Goal: Task Accomplishment & Management: Use online tool/utility

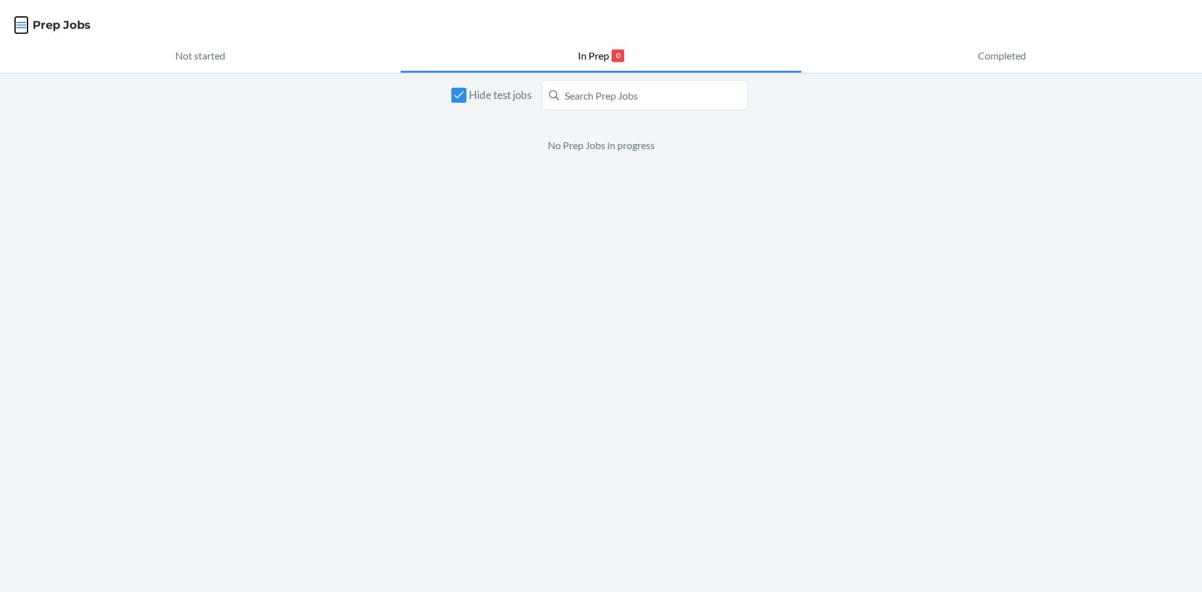
click at [27, 23] on icon "button" at bounding box center [21, 25] width 13 height 13
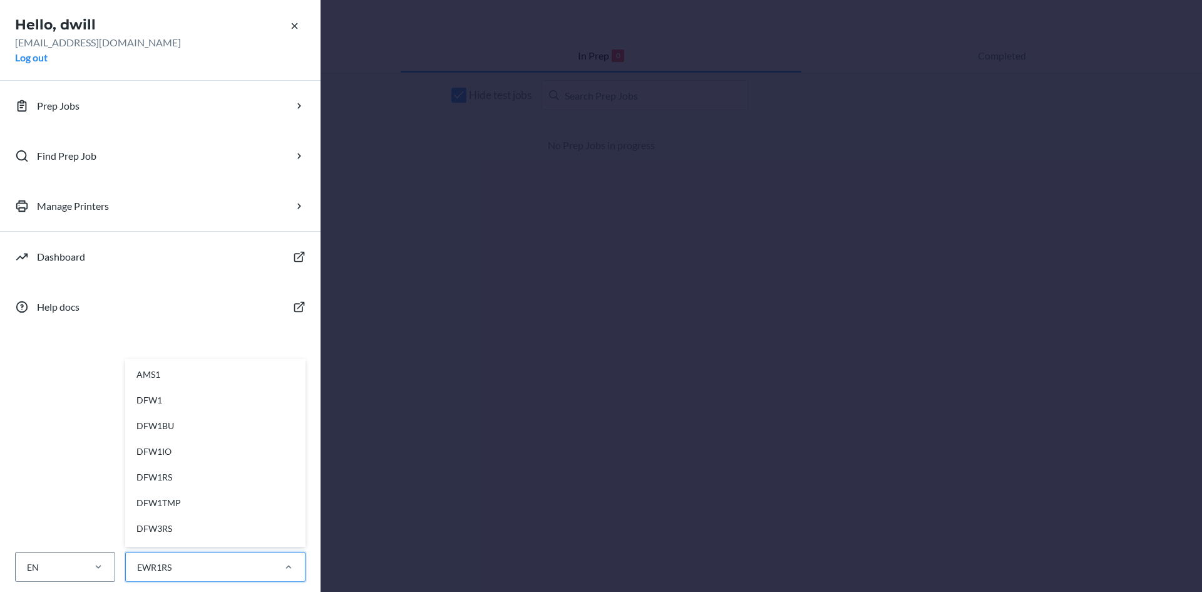
click at [167, 564] on div "EWR1RS" at bounding box center [154, 567] width 34 height 13
click at [137, 564] on input "option AMS1 focused, 1 of 28. 28 results available. Use Up and Down to choose o…" at bounding box center [136, 567] width 1 height 13
click at [222, 457] on div "EWR1CD" at bounding box center [219, 455] width 168 height 26
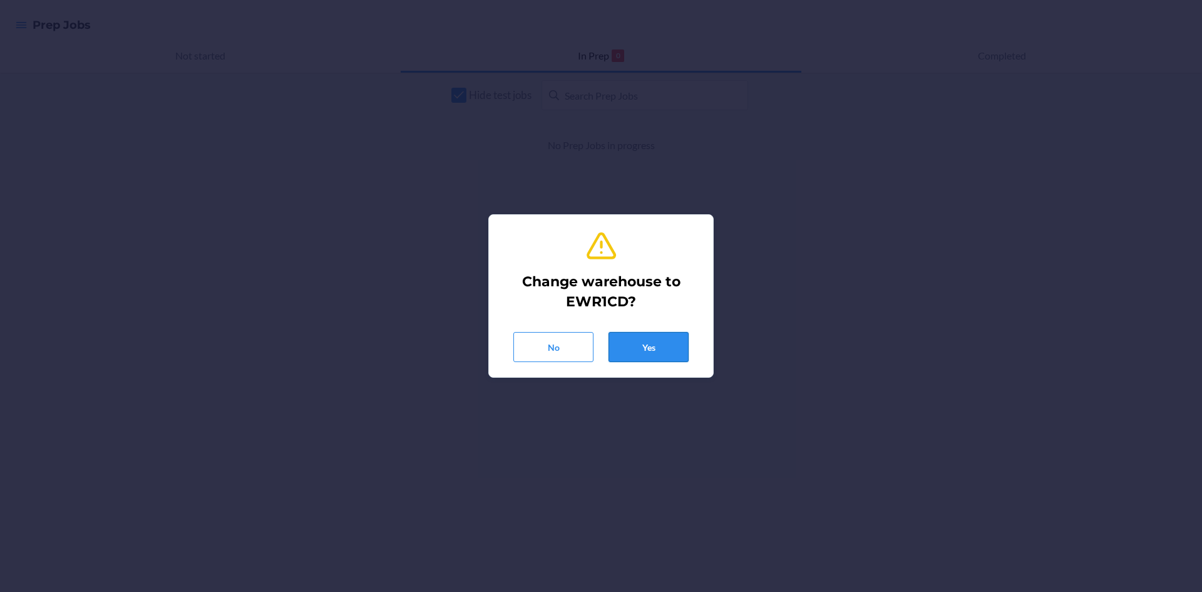
click at [646, 339] on button "Yes" at bounding box center [649, 347] width 80 height 30
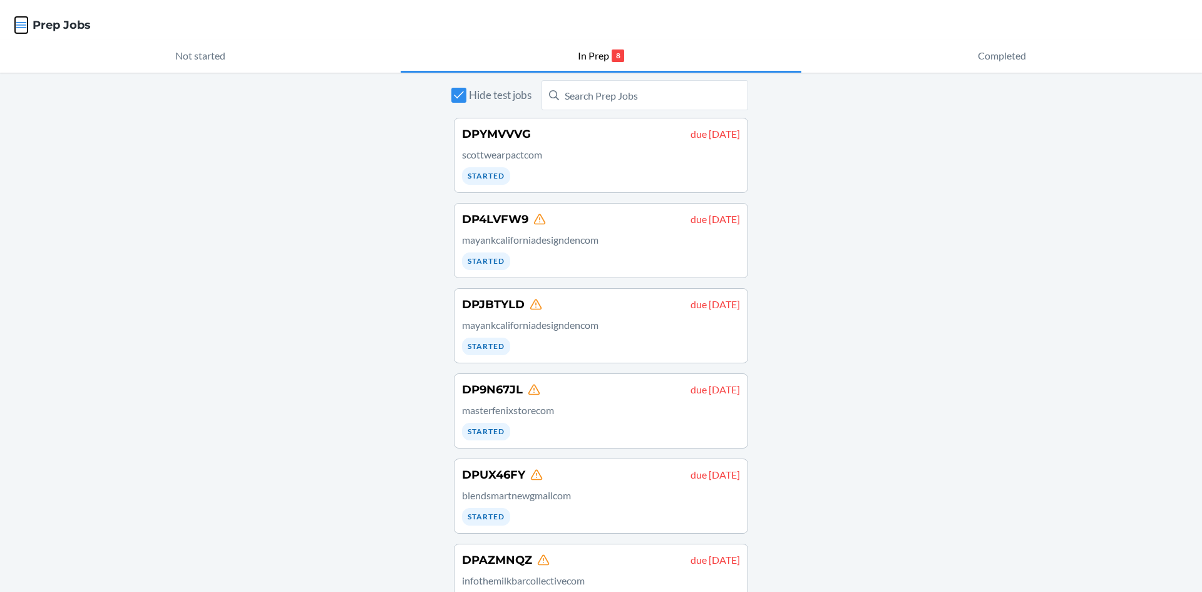
click at [23, 28] on icon "button" at bounding box center [21, 25] width 11 height 6
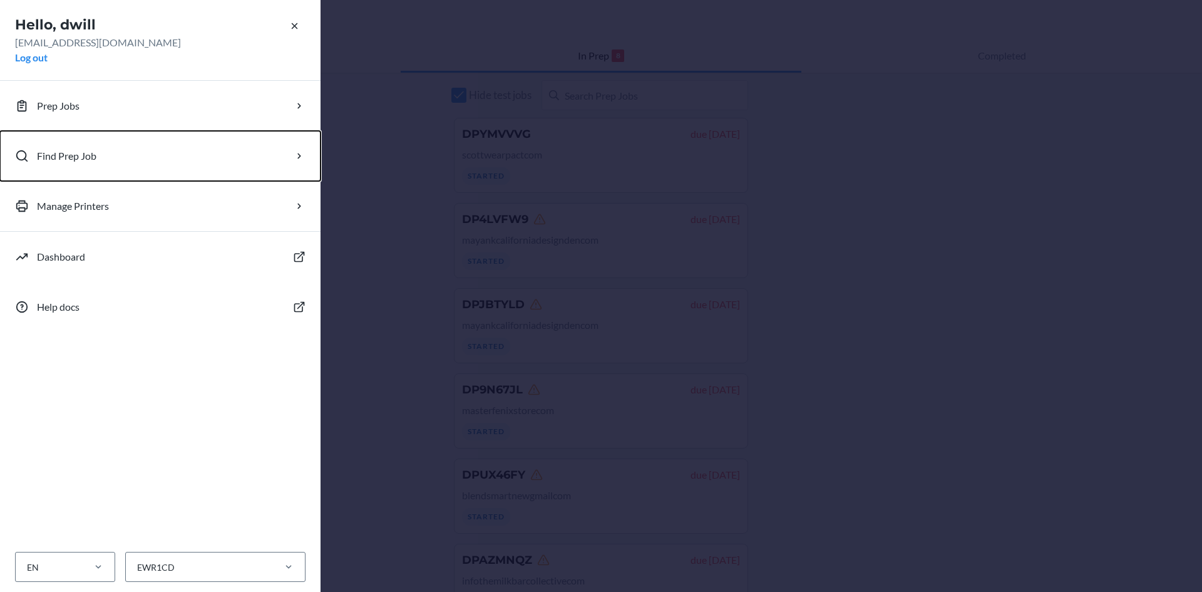
click at [101, 156] on button "Find Prep Job" at bounding box center [160, 156] width 321 height 50
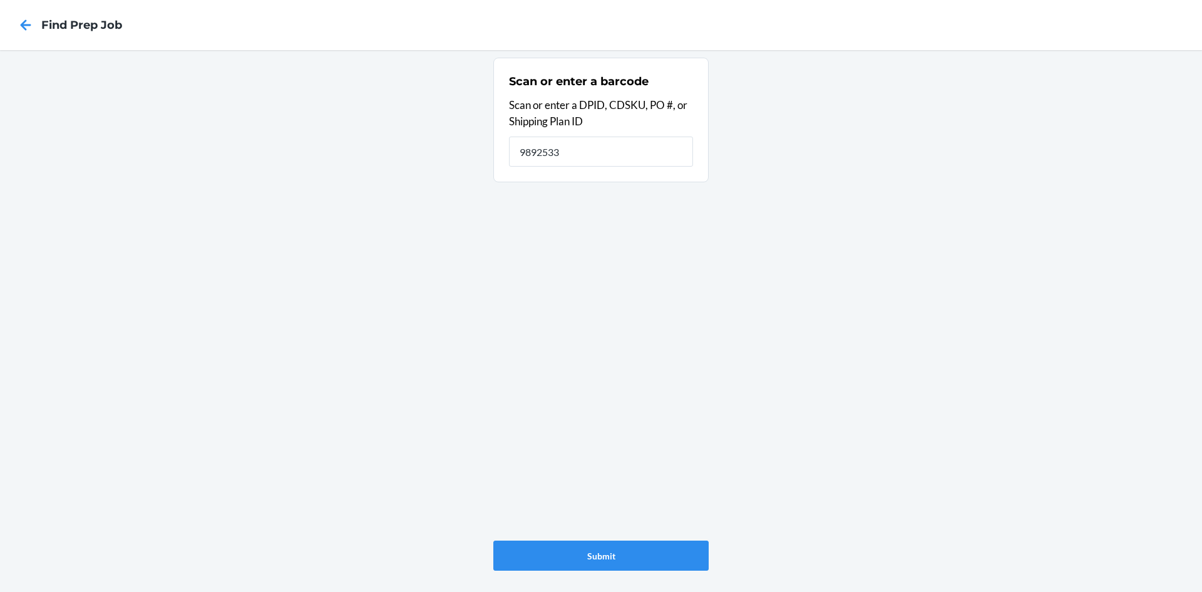
type input "9892533"
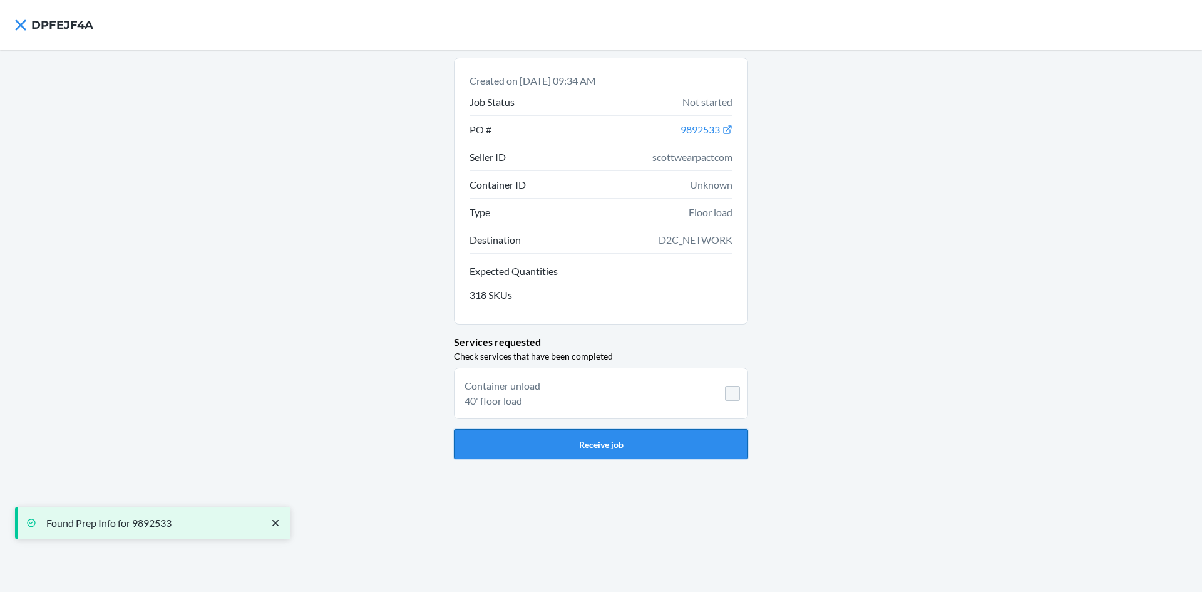
click at [646, 450] on button "Receive job" at bounding box center [601, 444] width 294 height 30
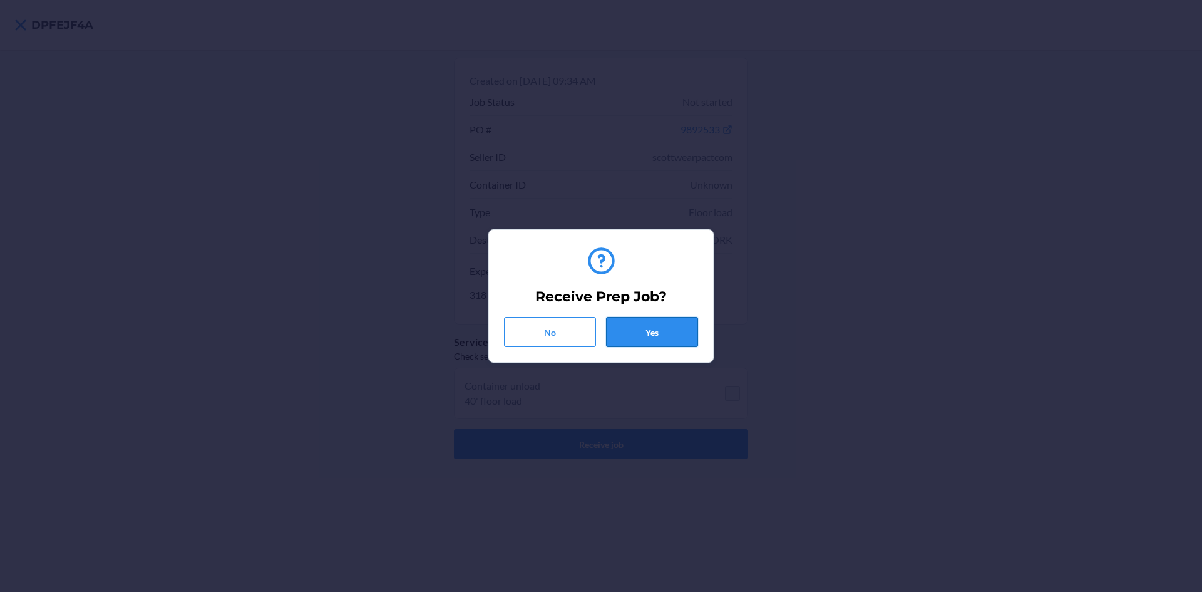
click at [670, 336] on button "Yes" at bounding box center [652, 332] width 92 height 30
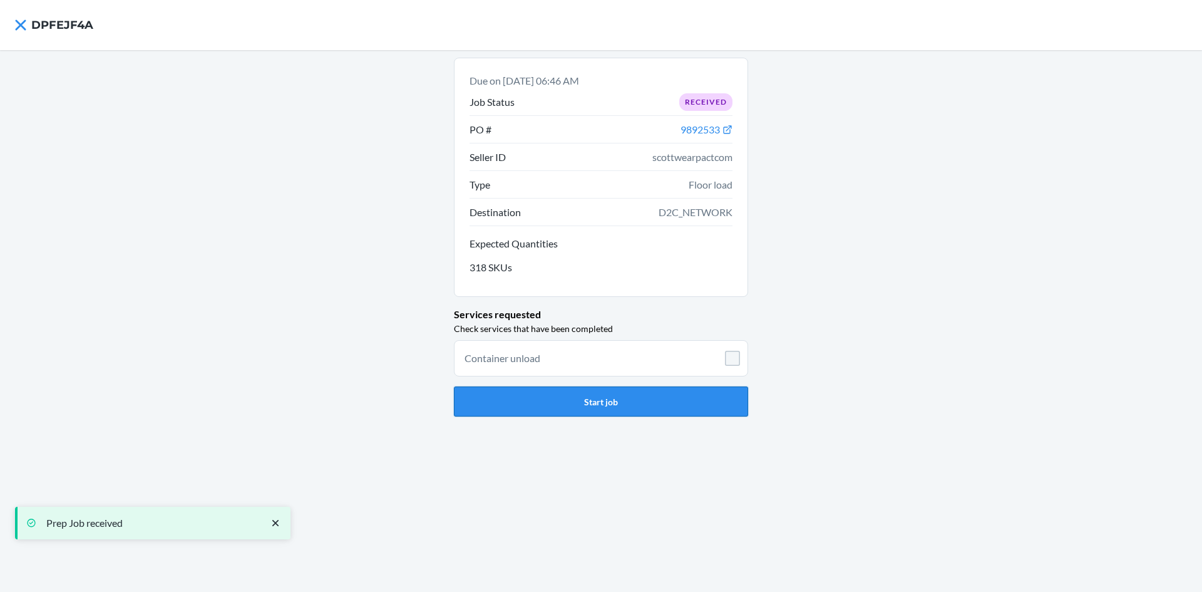
click at [574, 396] on button "Start job" at bounding box center [601, 401] width 294 height 30
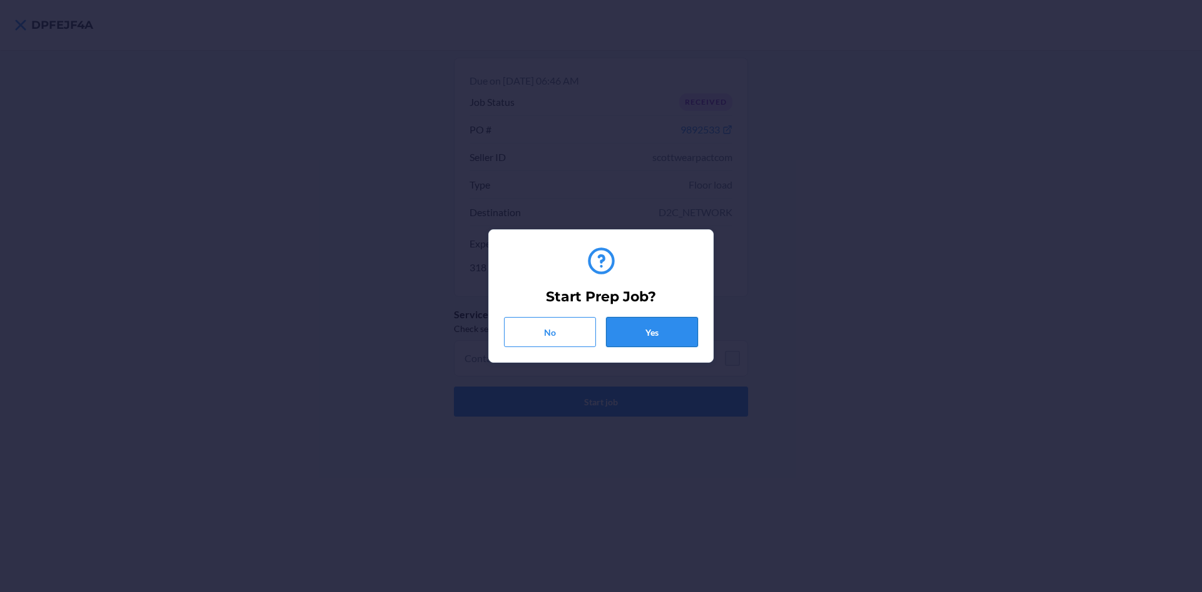
click at [655, 328] on button "Yes" at bounding box center [652, 332] width 92 height 30
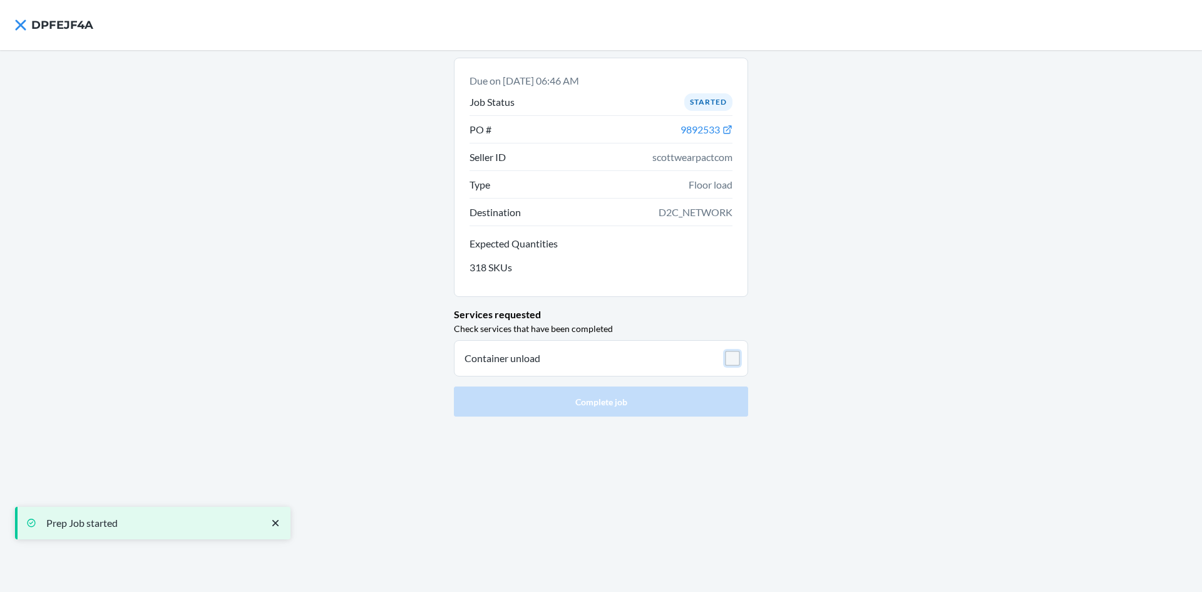
click at [730, 361] on input "checkbox" at bounding box center [732, 358] width 15 height 15
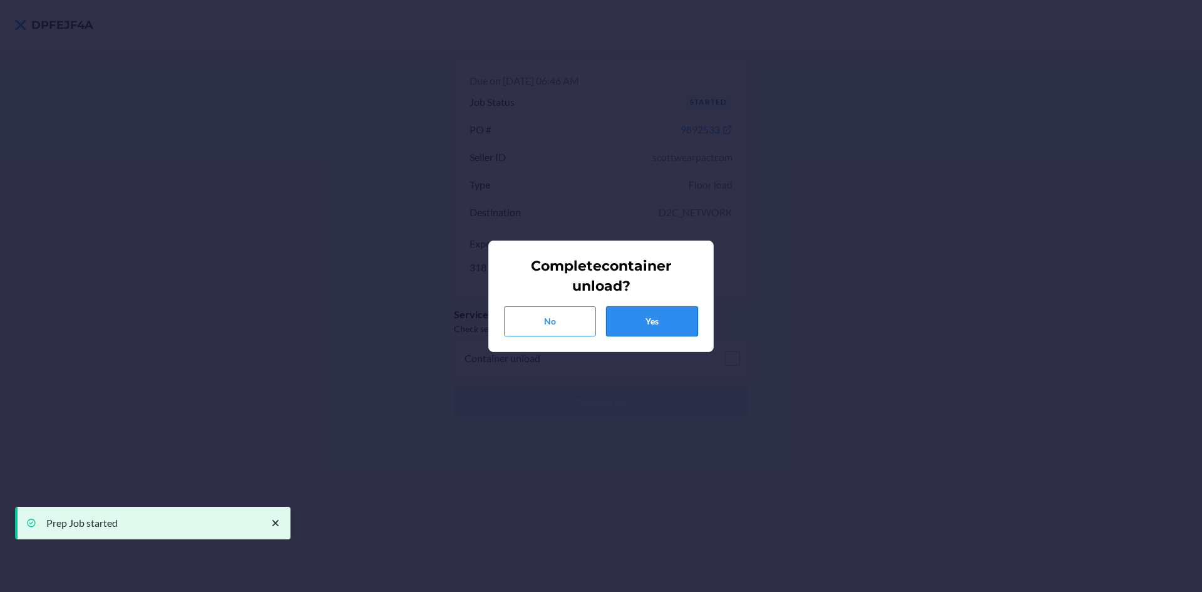
click at [668, 328] on button "Yes" at bounding box center [652, 321] width 92 height 30
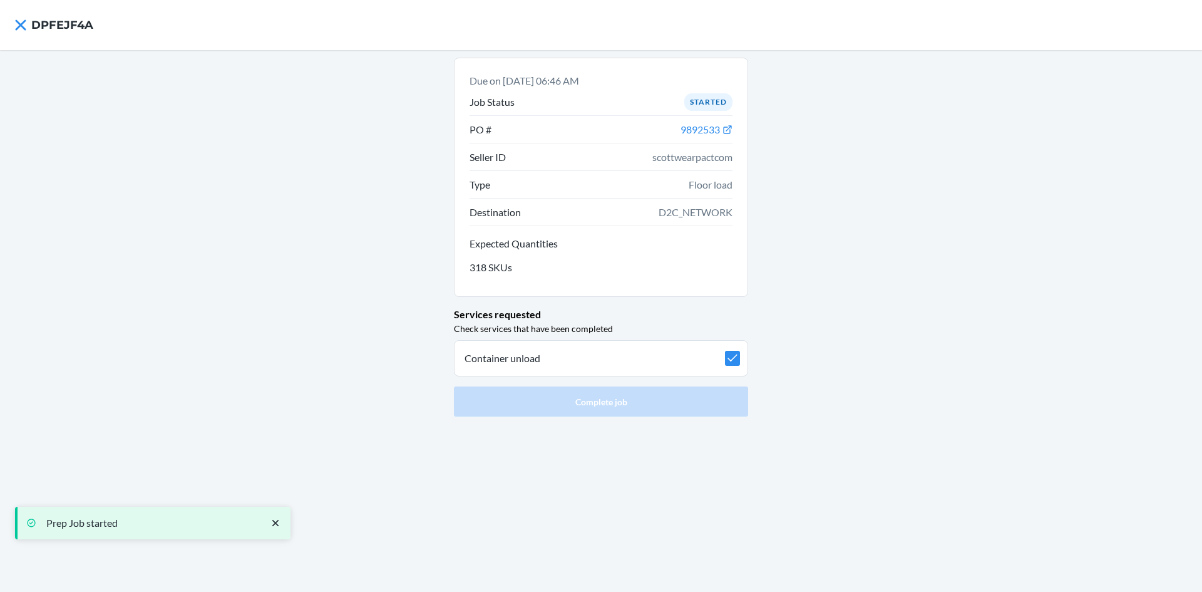
checkbox input "true"
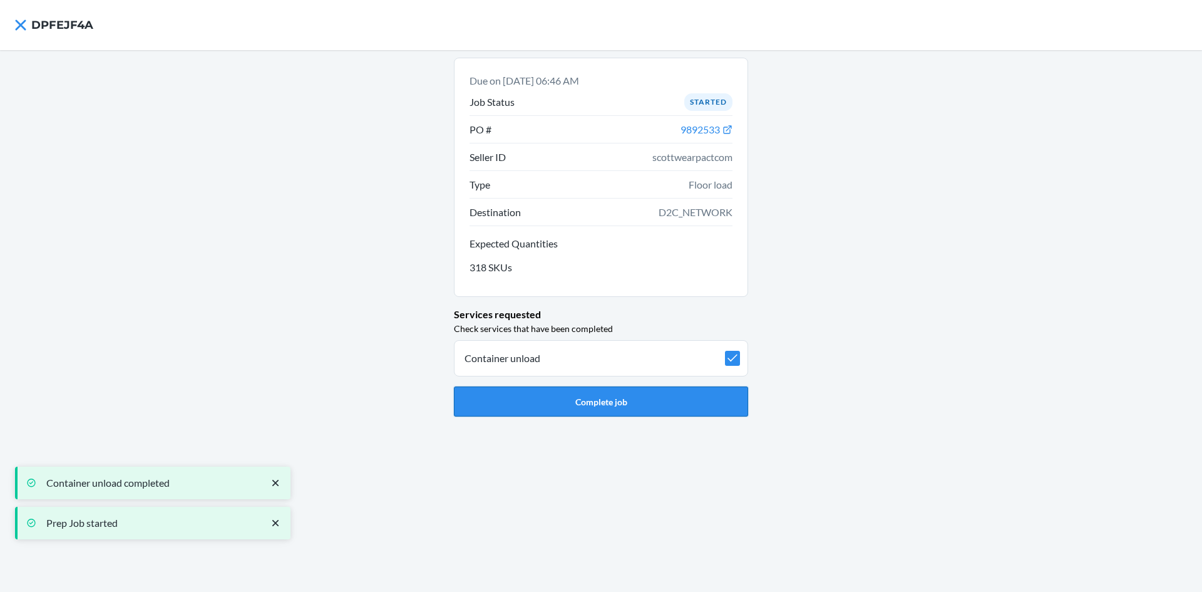
click at [597, 405] on button "Complete job" at bounding box center [601, 401] width 294 height 30
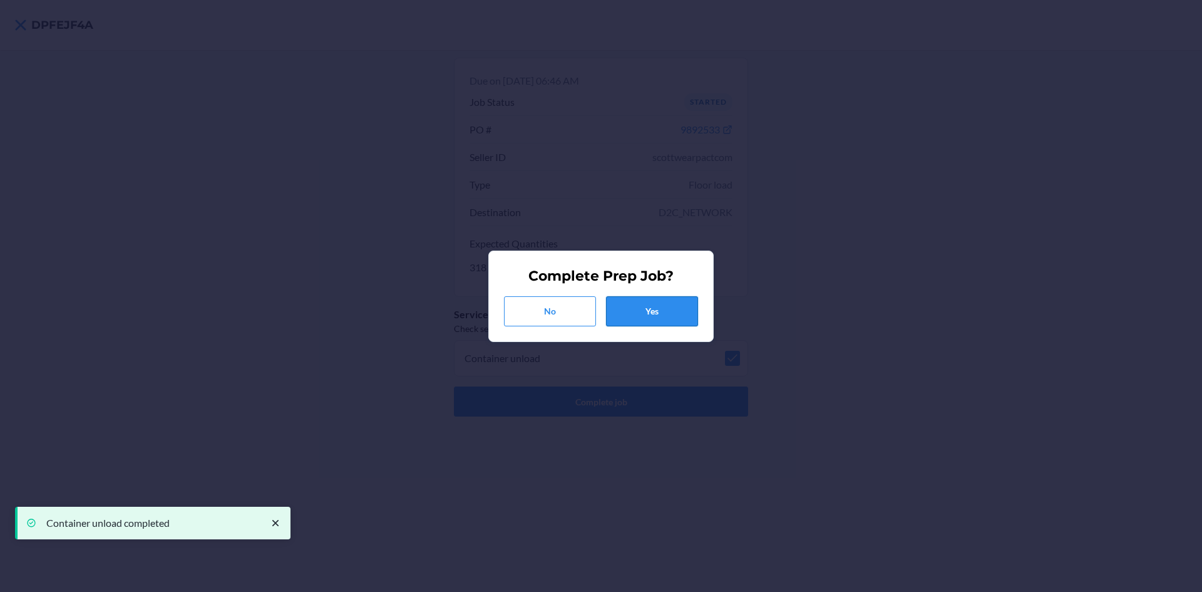
click at [658, 316] on button "Yes" at bounding box center [652, 311] width 92 height 30
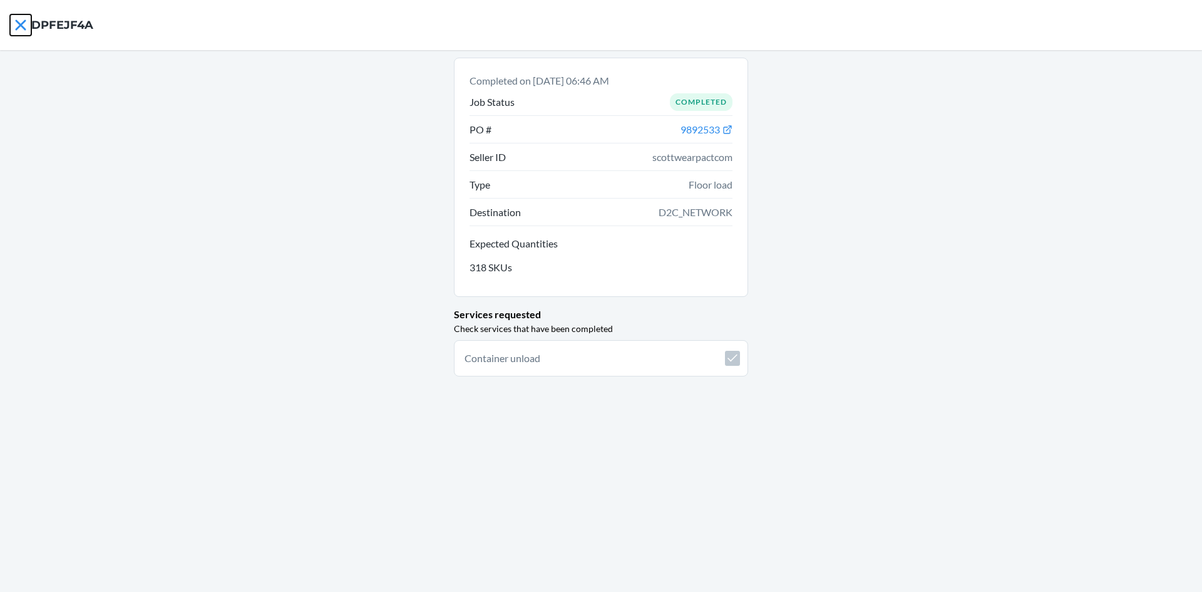
click at [23, 28] on icon at bounding box center [20, 24] width 21 height 21
